Goal: Check status: Check status

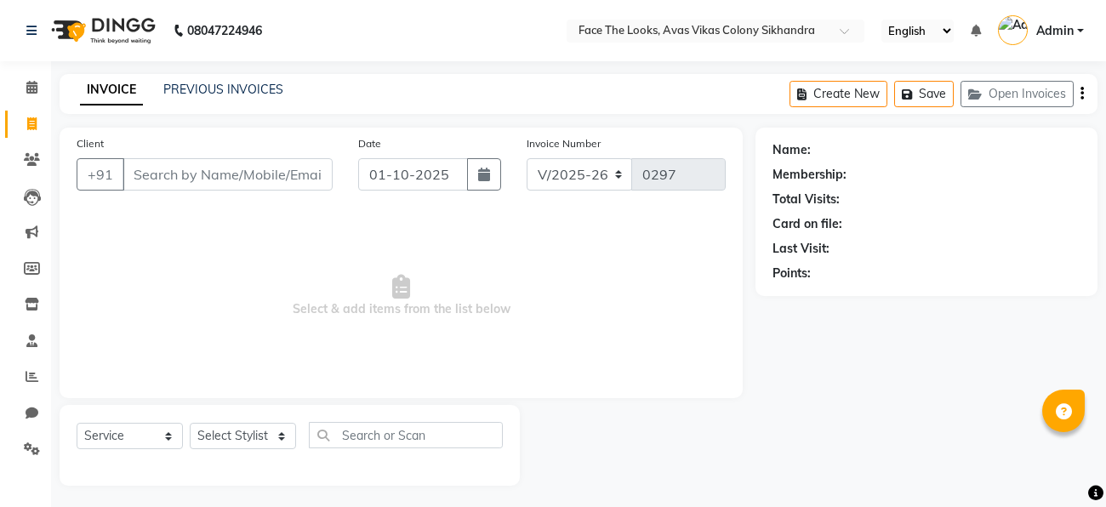
select select "8471"
select select "service"
click at [215, 79] on div "INVOICE PREVIOUS INVOICES Create New Save Open Invoices" at bounding box center [579, 94] width 1038 height 40
click at [231, 92] on link "PREVIOUS INVOICES" at bounding box center [223, 89] width 120 height 15
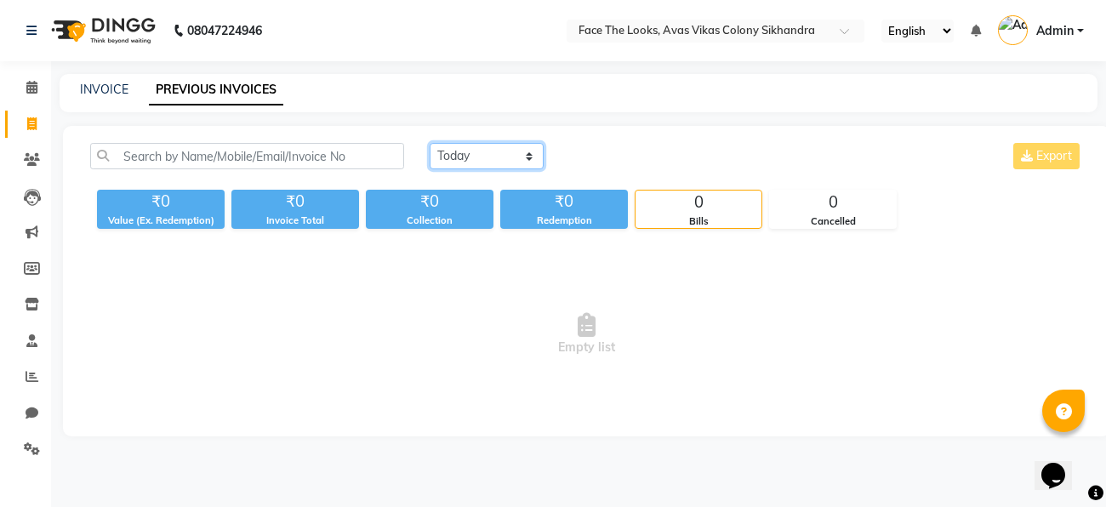
click at [513, 158] on select "[DATE] [DATE] Custom Range" at bounding box center [487, 156] width 114 height 26
select select "range"
click at [430, 143] on select "[DATE] [DATE] Custom Range" at bounding box center [487, 156] width 114 height 26
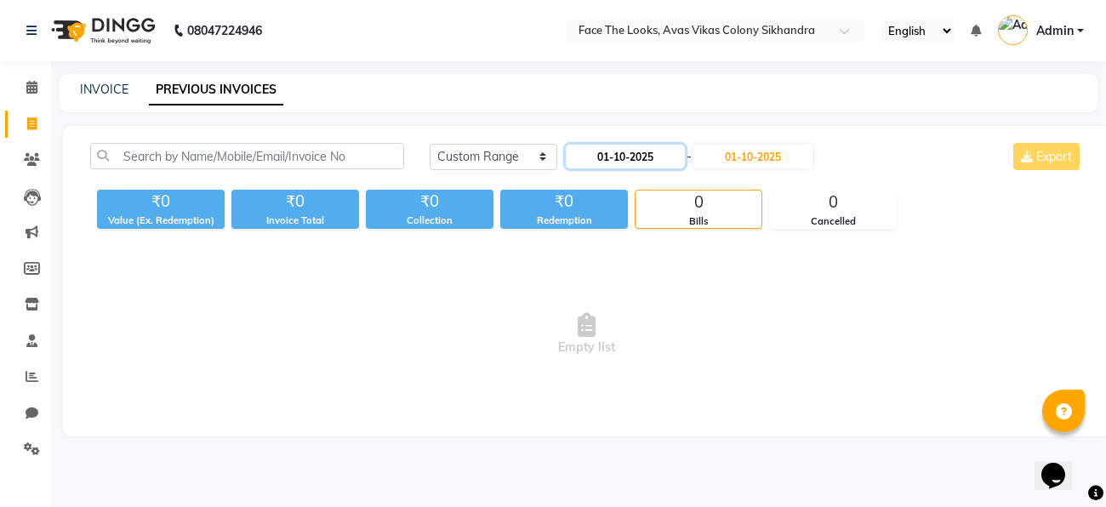
click at [619, 154] on input "01-10-2025" at bounding box center [625, 157] width 119 height 24
select select "10"
select select "2025"
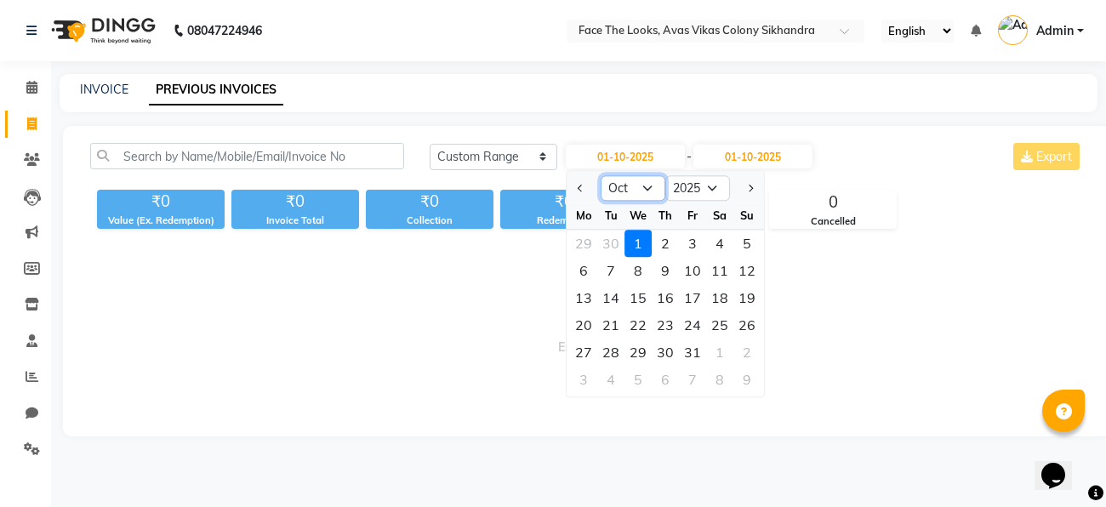
click at [637, 187] on select "Jan Feb Mar Apr May Jun [DATE] Aug Sep Oct Nov Dec" at bounding box center [633, 189] width 65 height 26
select select "9"
click at [601, 176] on select "Jan Feb Mar Apr May Jun [DATE] Aug Sep Oct Nov Dec" at bounding box center [633, 189] width 65 height 26
click at [592, 238] on div "1" at bounding box center [583, 243] width 27 height 27
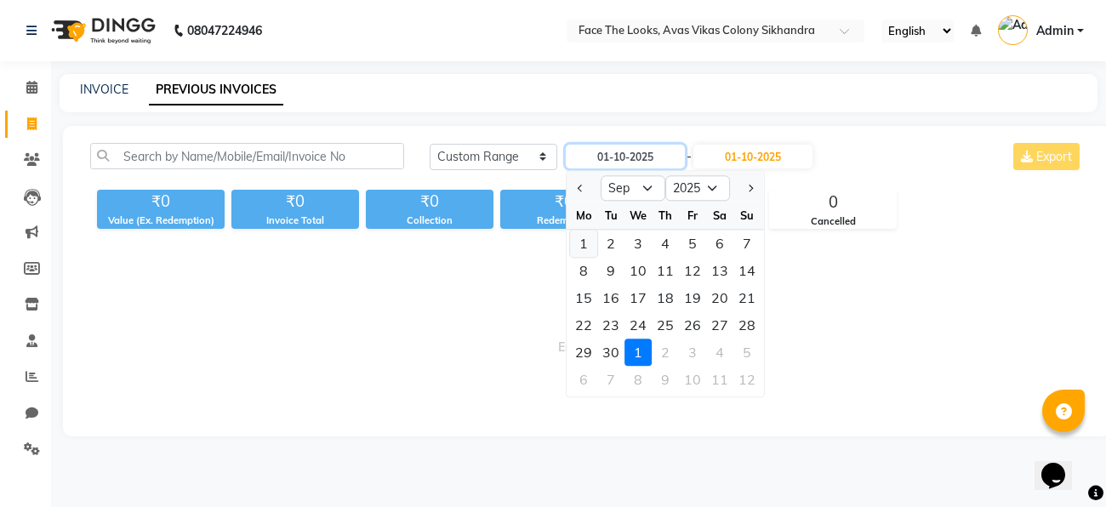
type input "01-09-2025"
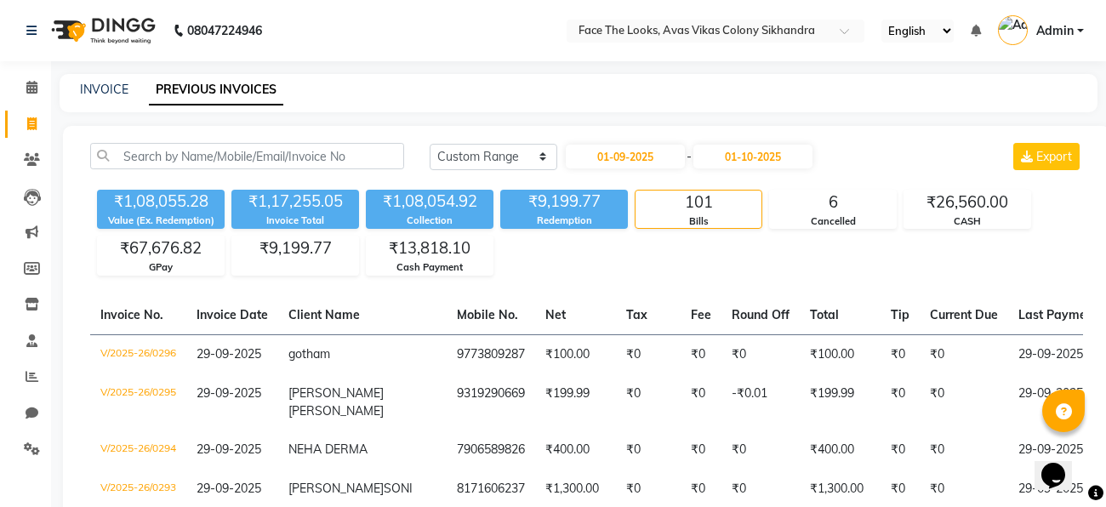
click at [752, 265] on div "₹1,08,055.28 Value (Ex. Redemption) ₹1,17,255.05 Invoice Total ₹1,08,054.92 Col…" at bounding box center [586, 229] width 993 height 93
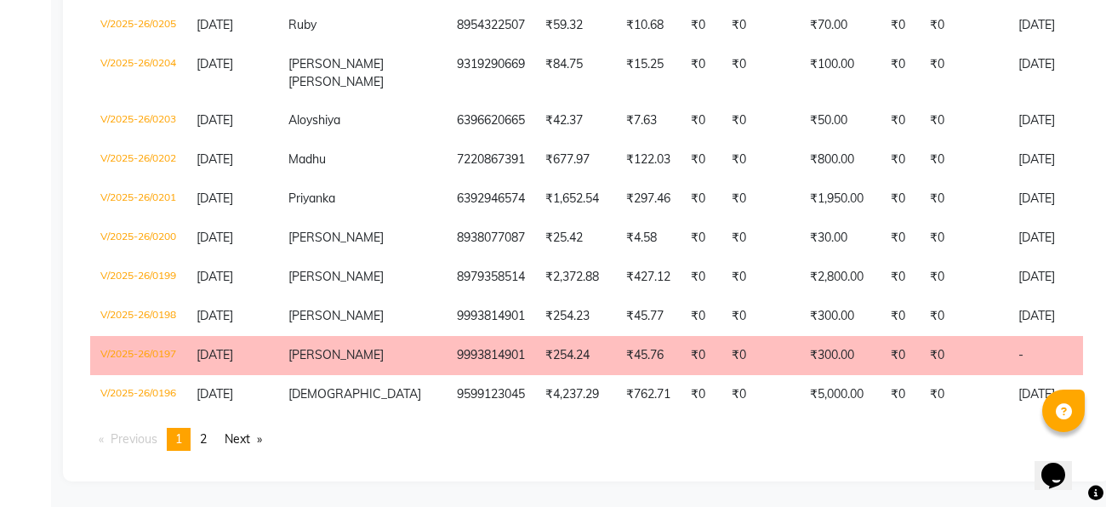
scroll to position [4146, 0]
click at [245, 444] on link "Next page" at bounding box center [243, 439] width 54 height 23
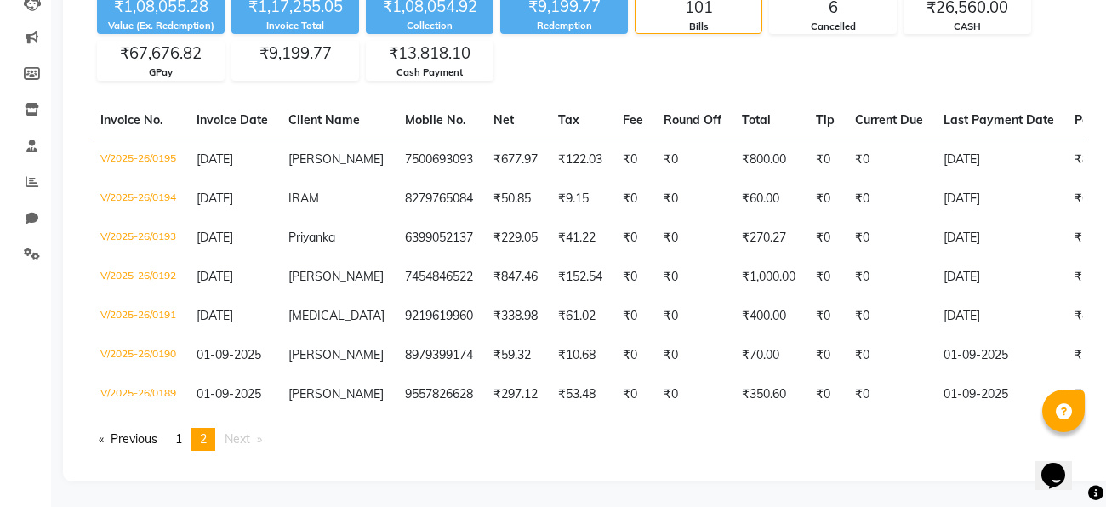
scroll to position [209, 0]
